Goal: Contribute content: Contribute content

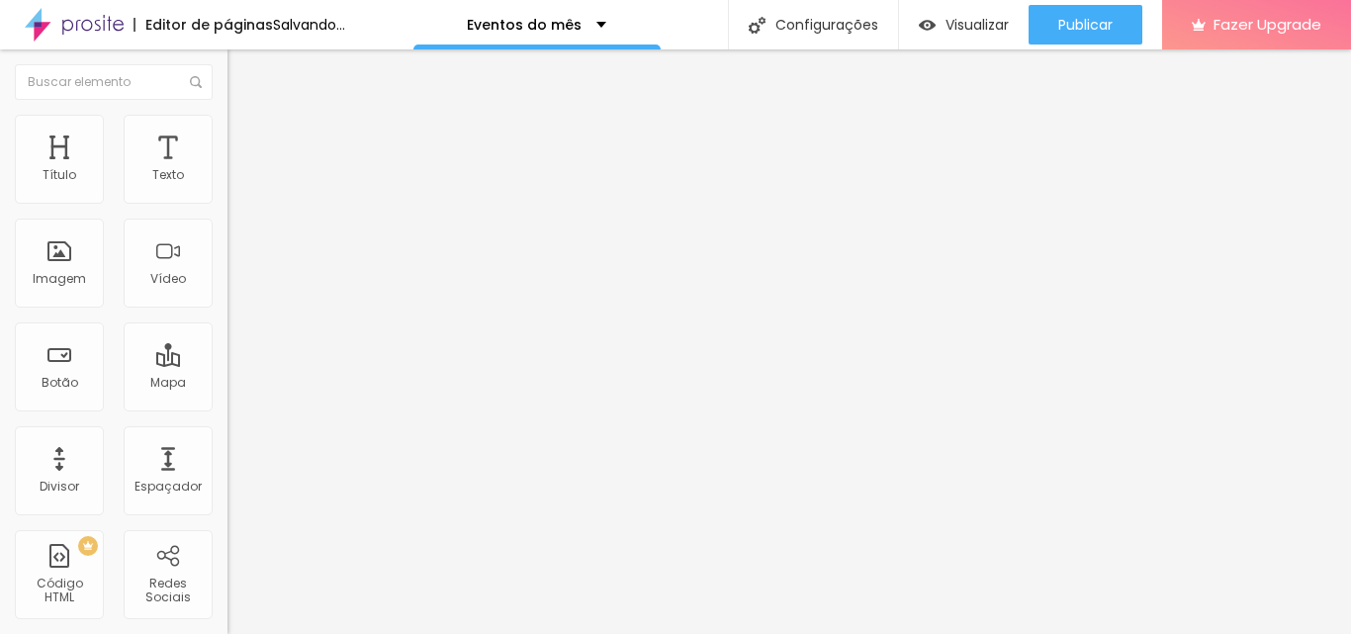
click at [227, 170] on span "Adicionar imagem" at bounding box center [291, 161] width 128 height 17
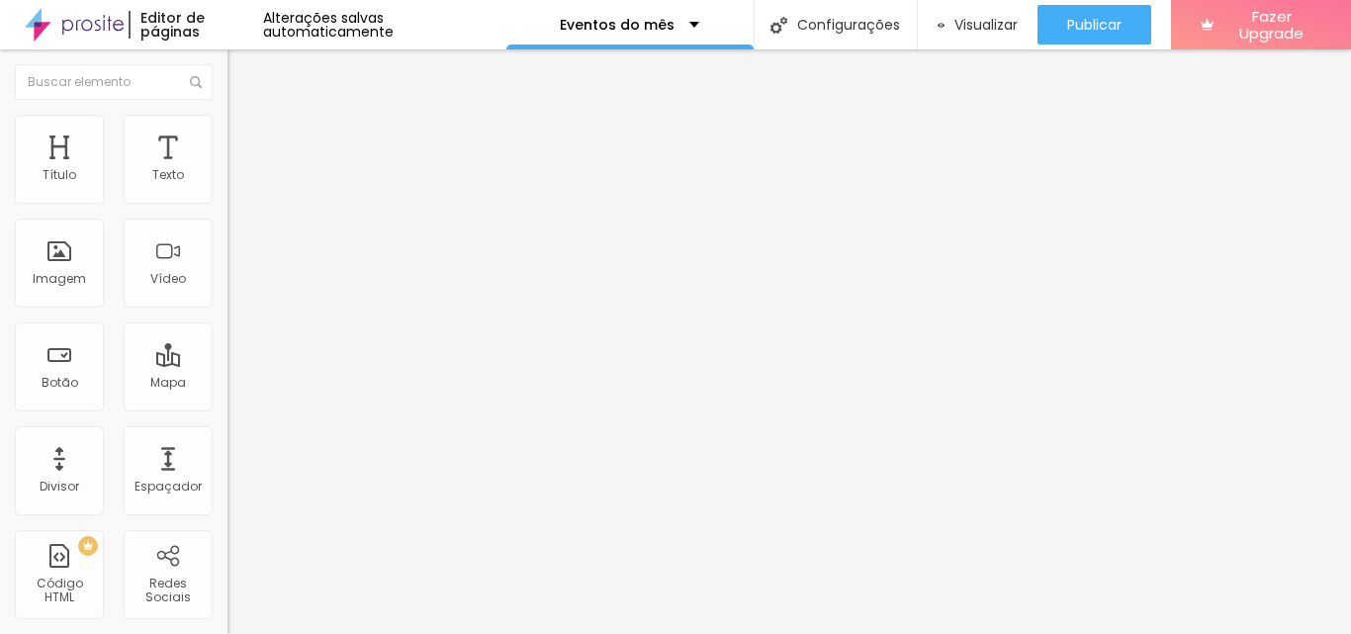
drag, startPoint x: 162, startPoint y: 530, endPoint x: 0, endPoint y: 519, distance: 162.5
click at [227, 452] on div "Trocar imagem Descrição da imagem (Alt) Alinhamento Proporção Original Cinema 1…" at bounding box center [340, 303] width 227 height 298
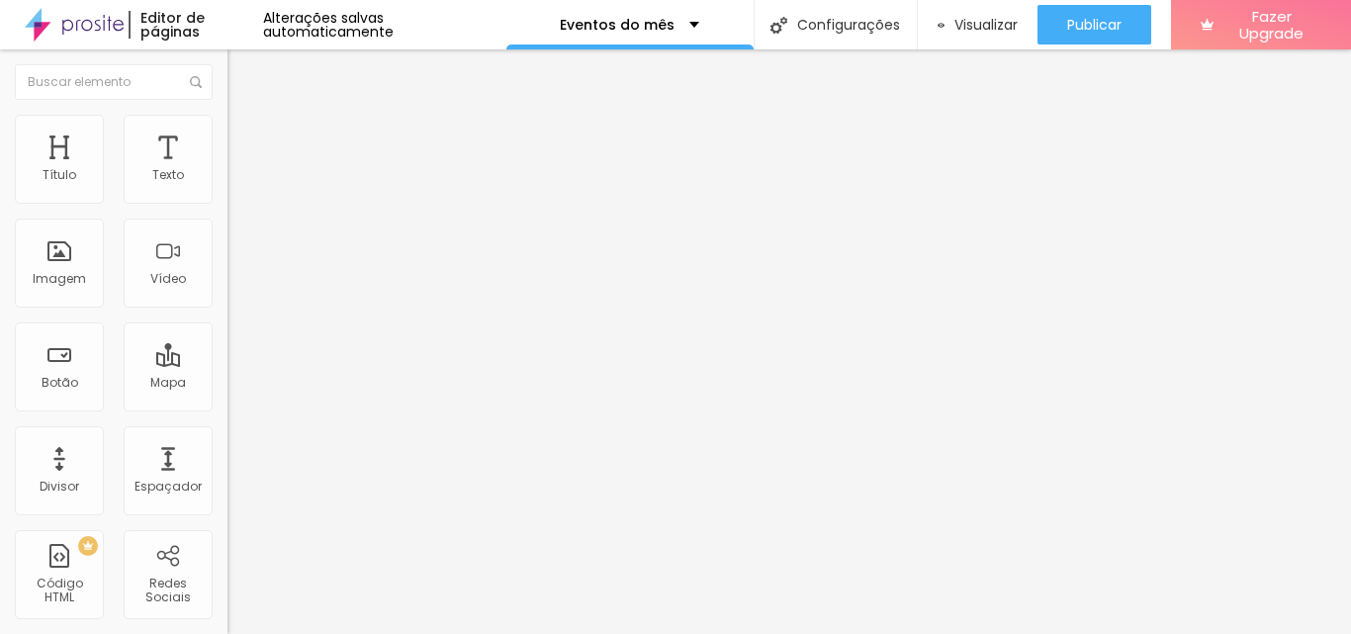
paste input "[DOMAIN_NAME][URL]"
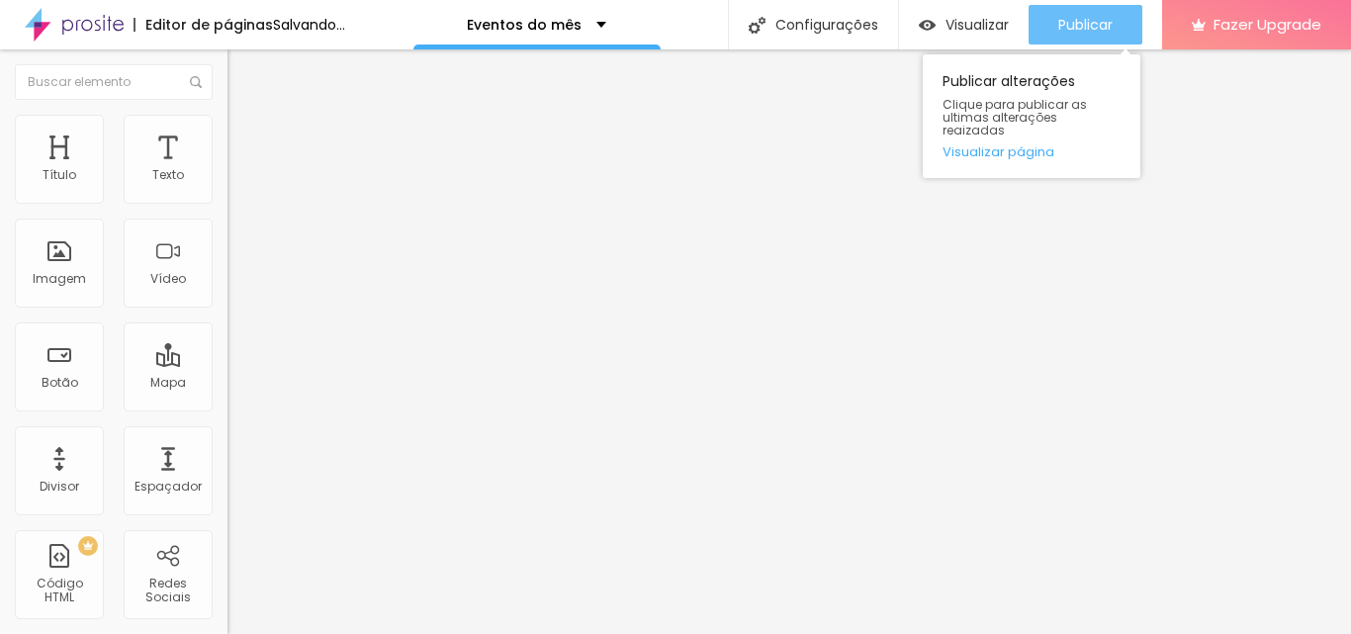
type input "[URL][DOMAIN_NAME]"
click at [1085, 20] on span "Publicar" at bounding box center [1085, 25] width 54 height 16
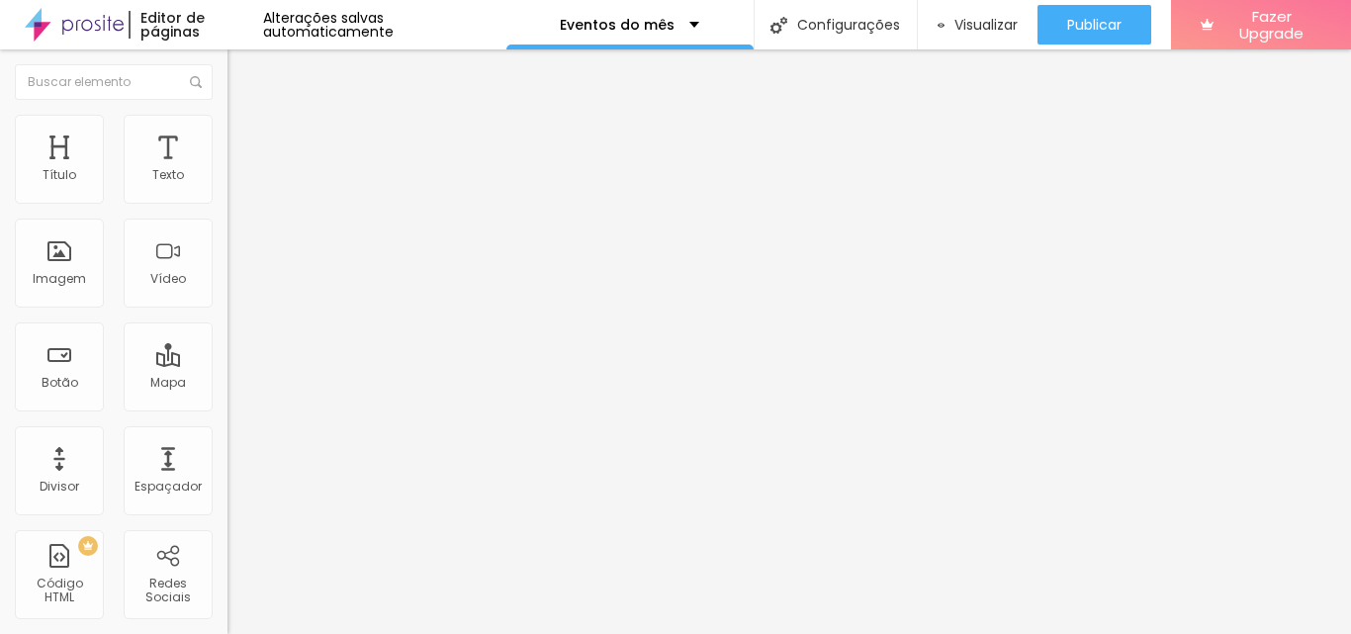
click at [235, 184] on icon "button" at bounding box center [241, 178] width 12 height 12
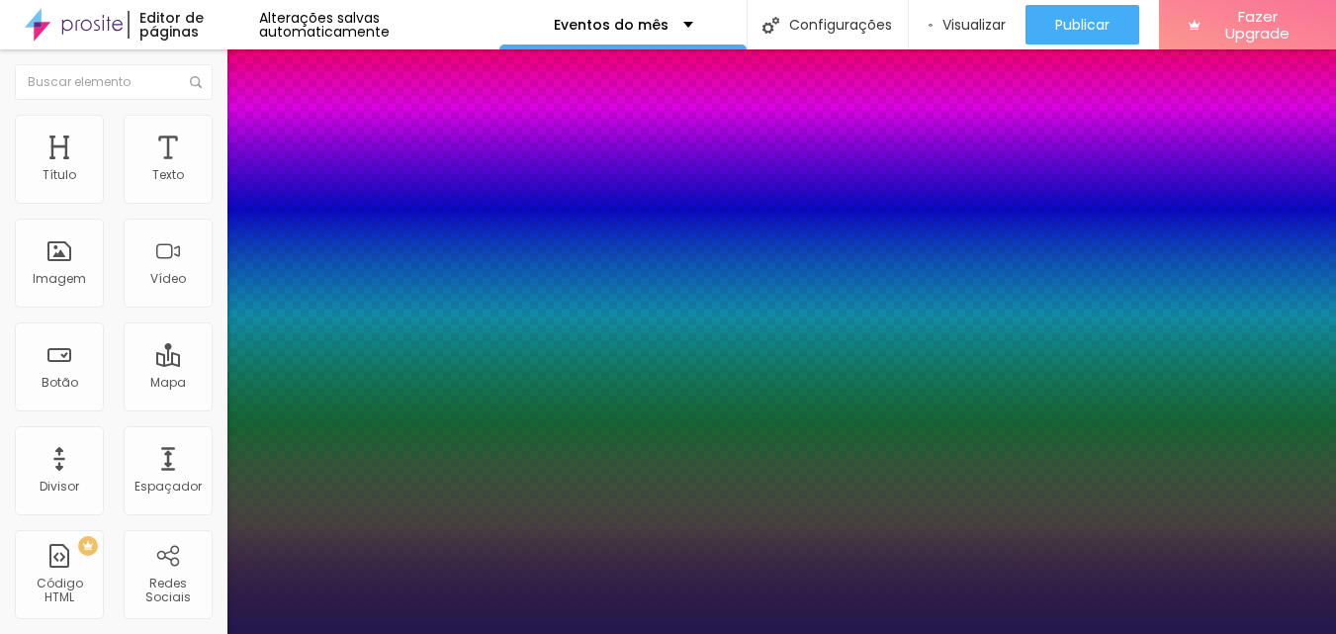
type input "1"
click at [802, 633] on div at bounding box center [668, 634] width 1336 height 0
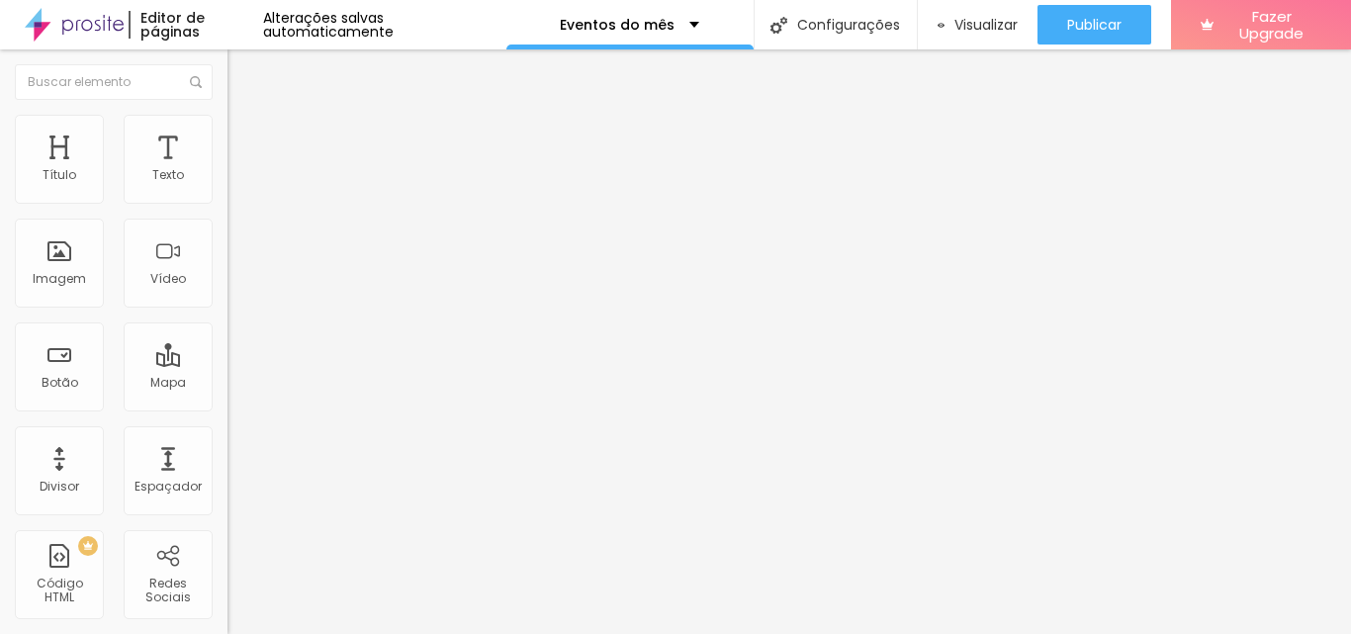
click at [237, 182] on icon "button" at bounding box center [241, 178] width 8 height 8
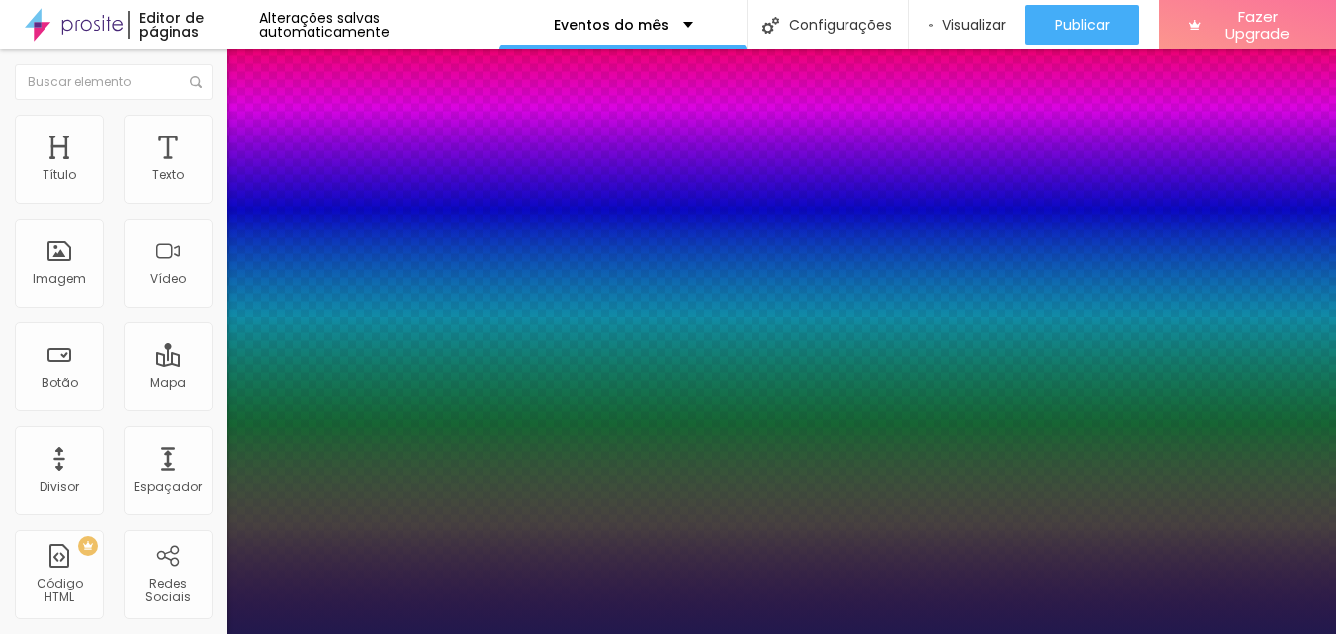
type input "1"
click at [116, 633] on div at bounding box center [668, 634] width 1336 height 0
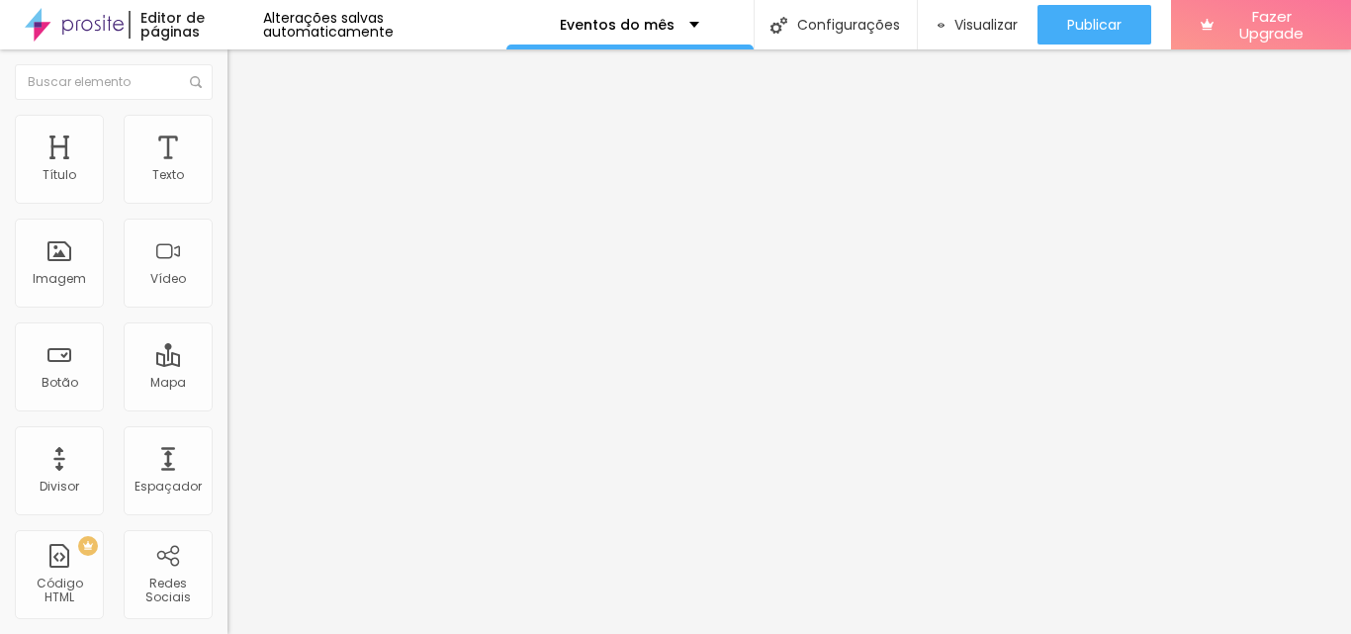
click at [242, 64] on div "Editar Coluna" at bounding box center [303, 72] width 123 height 16
